Goal: Transaction & Acquisition: Purchase product/service

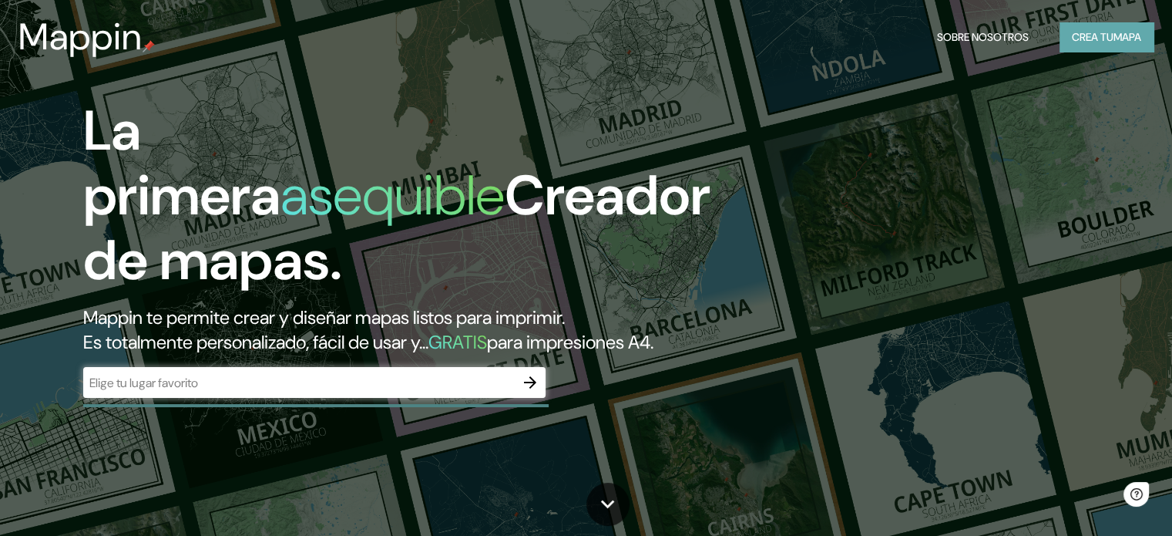
click at [1088, 39] on font "Crea tu" at bounding box center [1093, 37] width 42 height 14
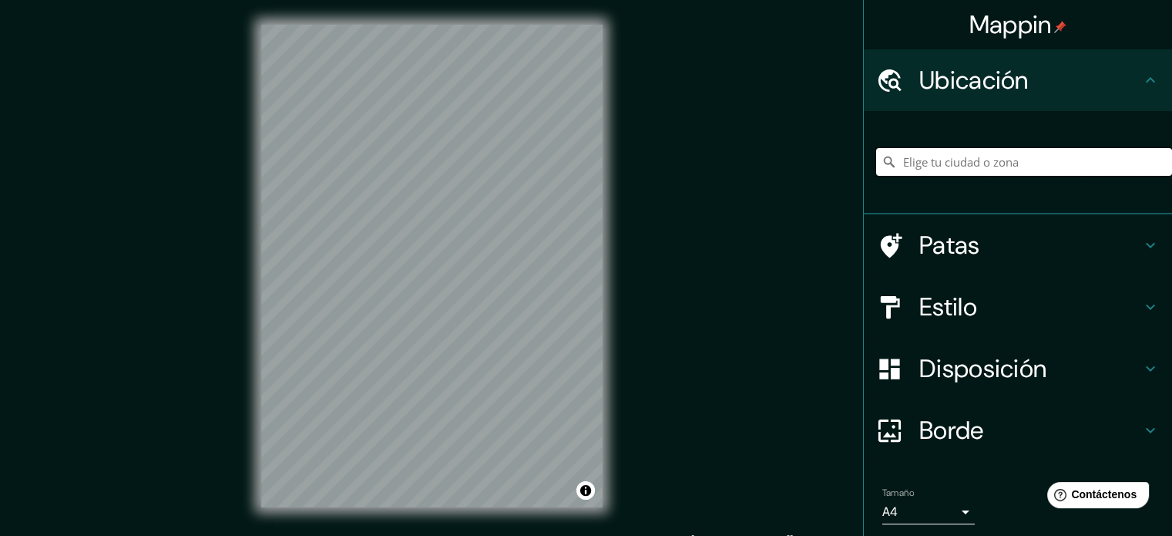
click at [944, 166] on input "Elige tu ciudad o zona" at bounding box center [1024, 162] width 296 height 28
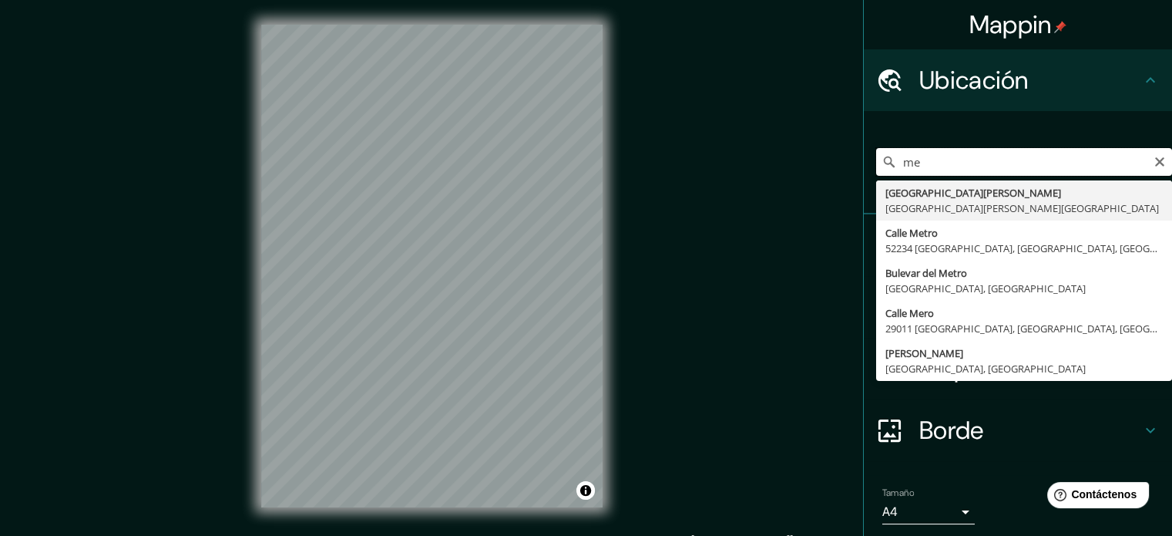
type input "m"
type input "l"
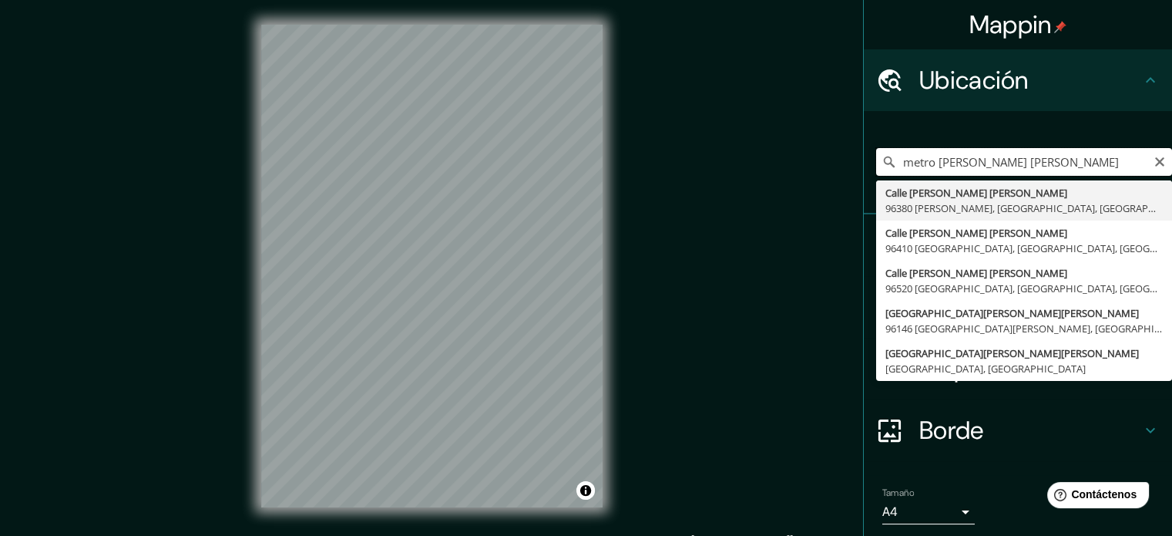
type input "metro [PERSON_NAME] [PERSON_NAME]"
click at [1154, 161] on icon "Claro" at bounding box center [1160, 162] width 12 height 12
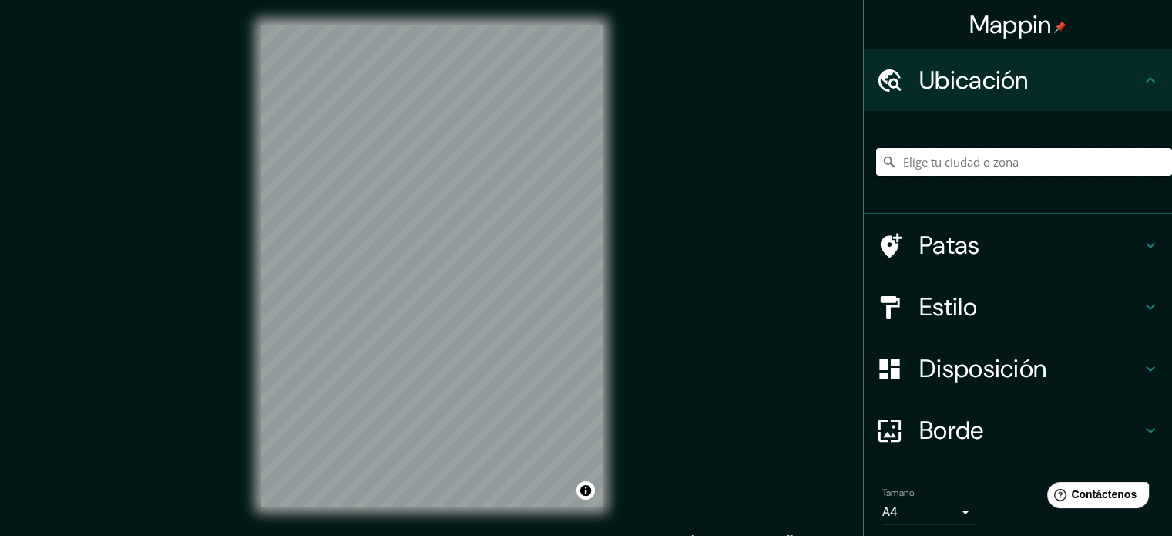
paste input "Av. [PERSON_NAME][STREET_ADDRESS][PERSON_NAME][PERSON_NAME]"
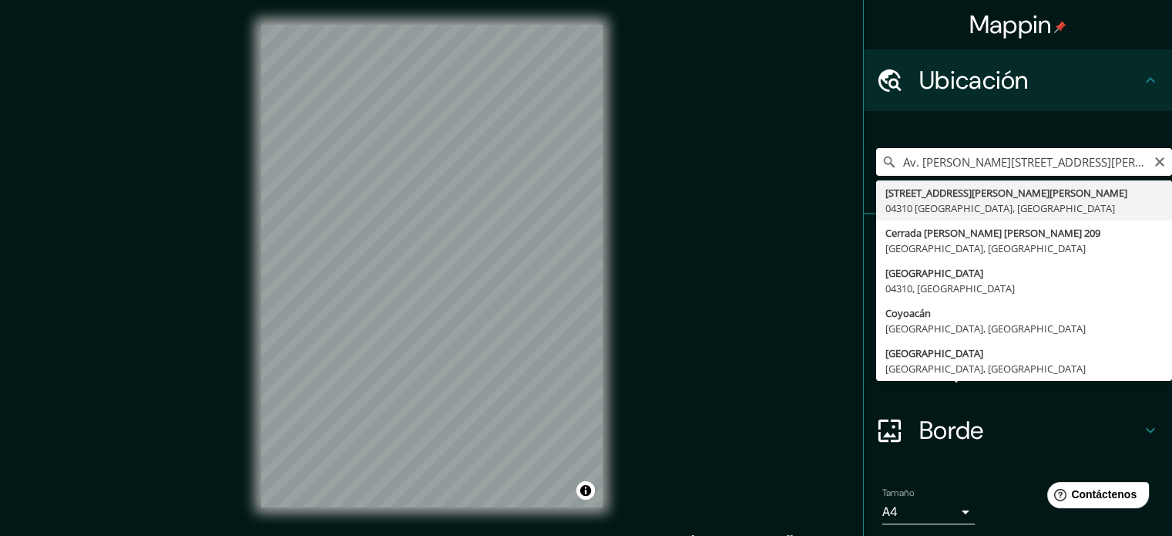
type input "[STREET_ADDRESS][PERSON_NAME][PERSON_NAME]"
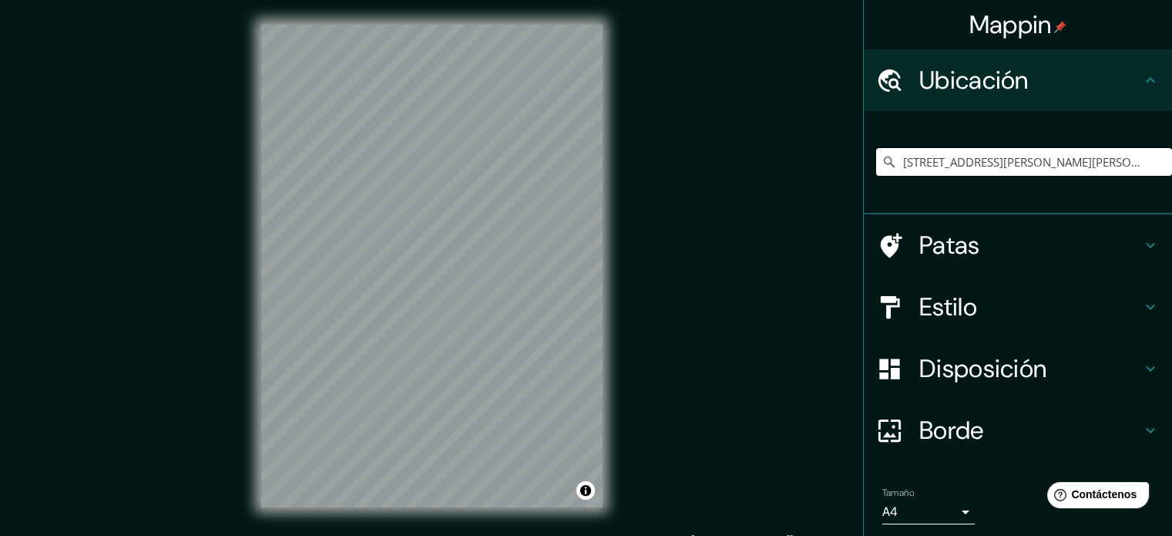
scroll to position [0, 0]
click at [979, 314] on h4 "Estilo" at bounding box center [1031, 306] width 222 height 31
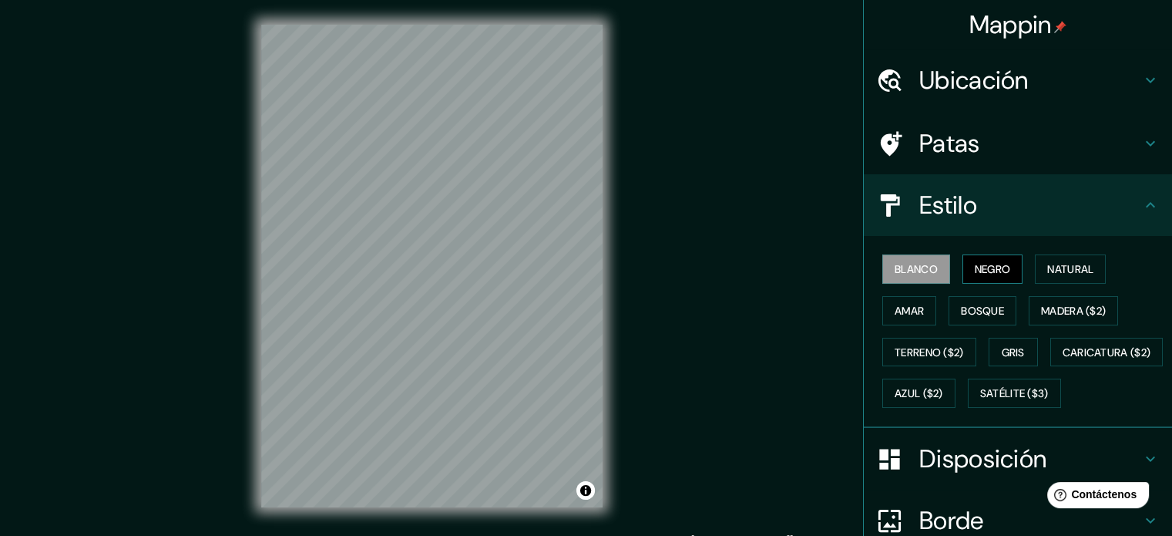
click at [975, 274] on font "Negro" at bounding box center [993, 269] width 36 height 14
click at [1047, 275] on font "Natural" at bounding box center [1070, 269] width 46 height 20
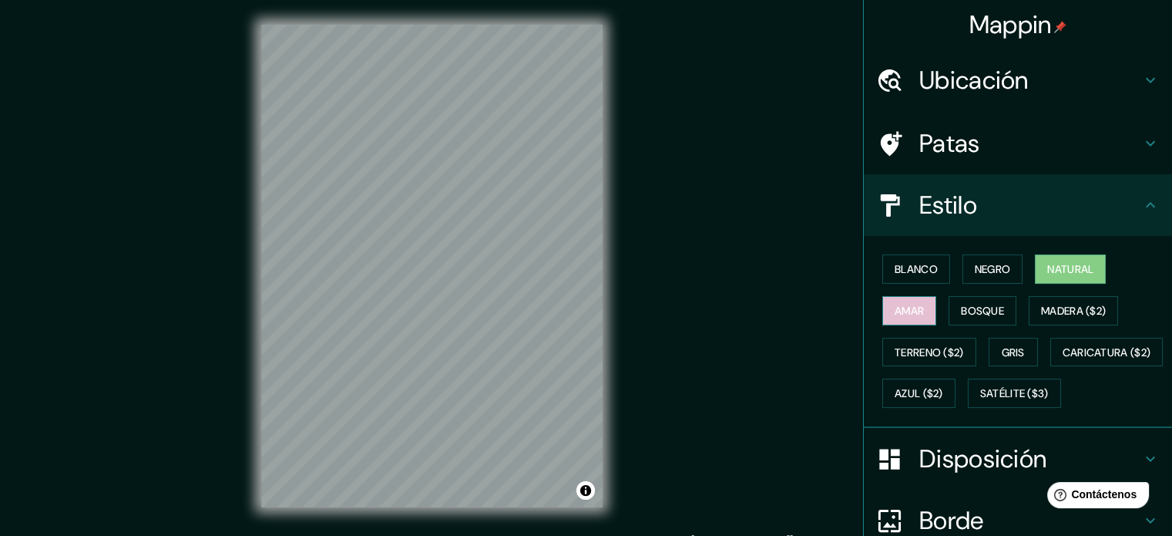
click at [904, 315] on font "Amar" at bounding box center [909, 311] width 29 height 14
